Goal: Information Seeking & Learning: Learn about a topic

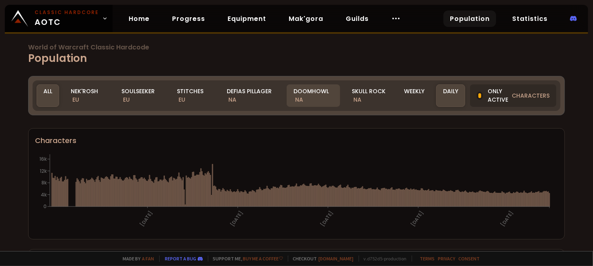
click at [296, 98] on span "NA" at bounding box center [299, 100] width 8 height 8
click at [310, 94] on div "Doomhowl NA" at bounding box center [313, 95] width 53 height 23
click at [246, 93] on div "Defias Pillager NA" at bounding box center [251, 95] width 62 height 23
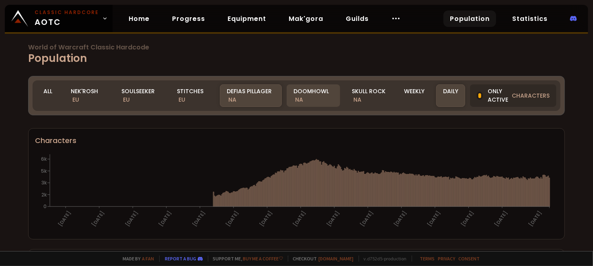
drag, startPoint x: 261, startPoint y: 99, endPoint x: 308, endPoint y: 95, distance: 48.0
click at [261, 98] on div "Defias Pillager NA" at bounding box center [251, 95] width 62 height 23
click at [440, 88] on div "Daily" at bounding box center [450, 95] width 29 height 23
click at [308, 95] on div "Doomhowl NA" at bounding box center [313, 95] width 53 height 23
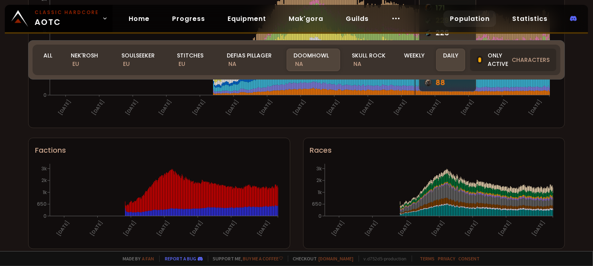
scroll to position [552, 0]
